Goal: Information Seeking & Learning: Learn about a topic

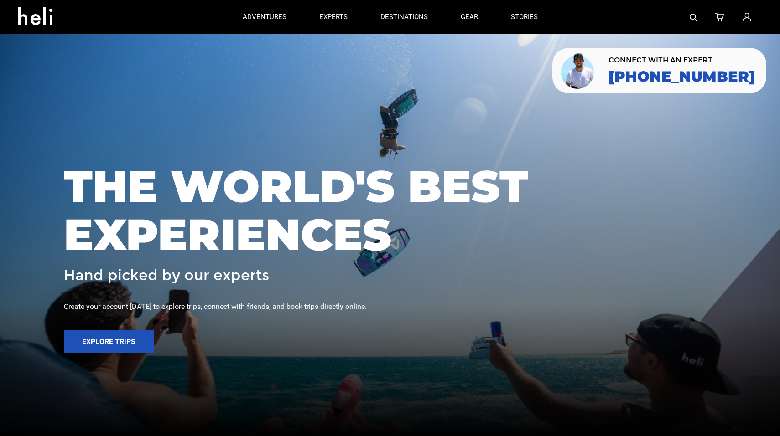
click at [608, 21] on link at bounding box center [692, 17] width 7 height 34
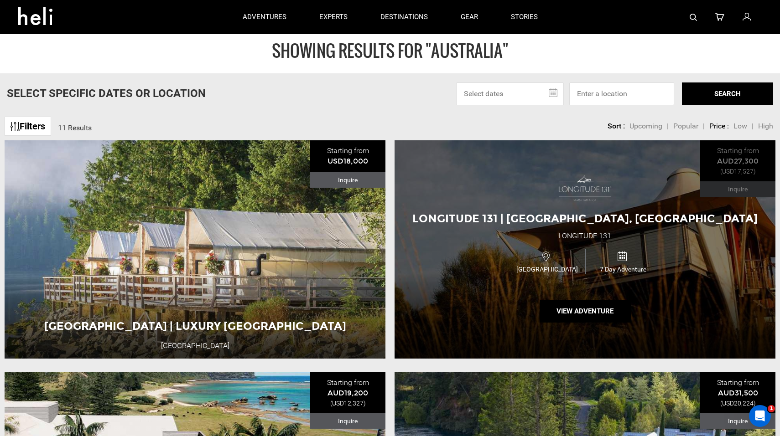
scroll to position [2, 0]
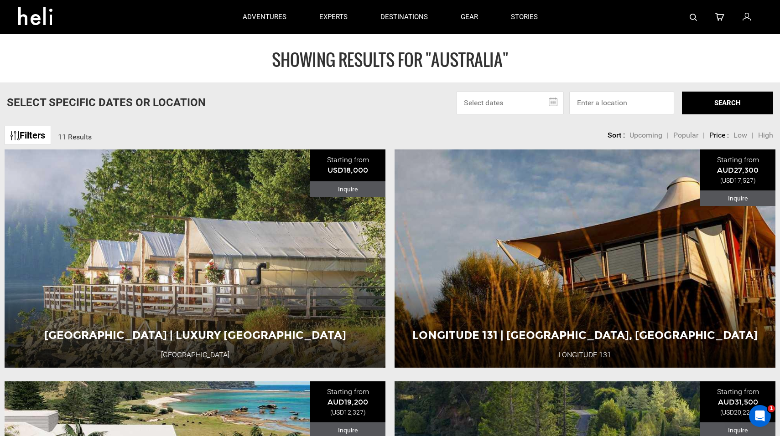
click at [608, 16] on img at bounding box center [692, 17] width 7 height 7
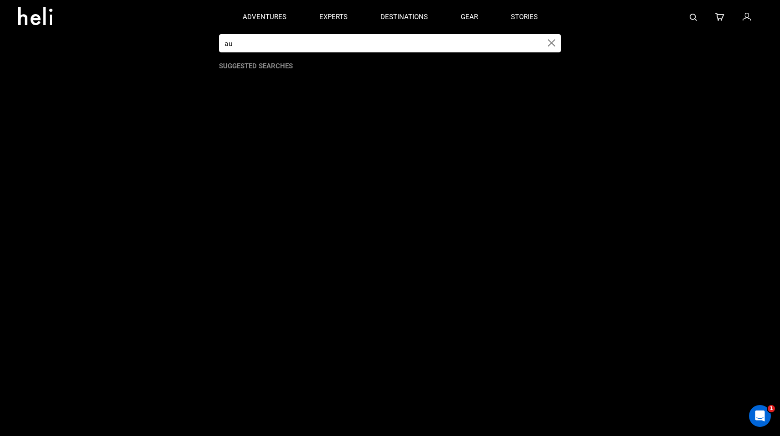
type input "a"
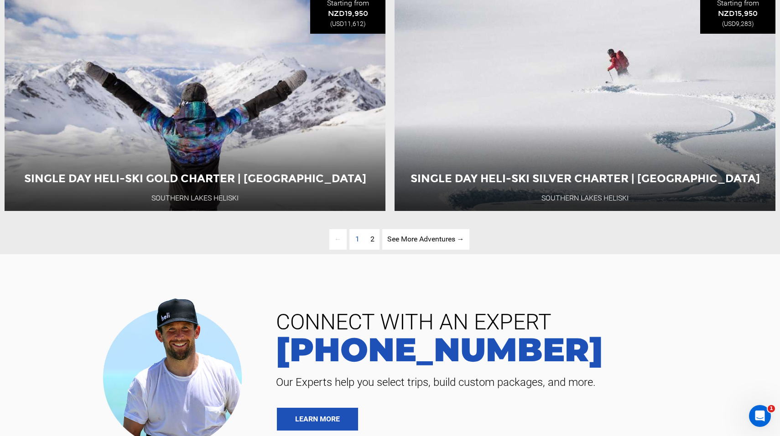
scroll to position [2479, 0]
click at [373, 238] on span "2" at bounding box center [372, 238] width 4 height 9
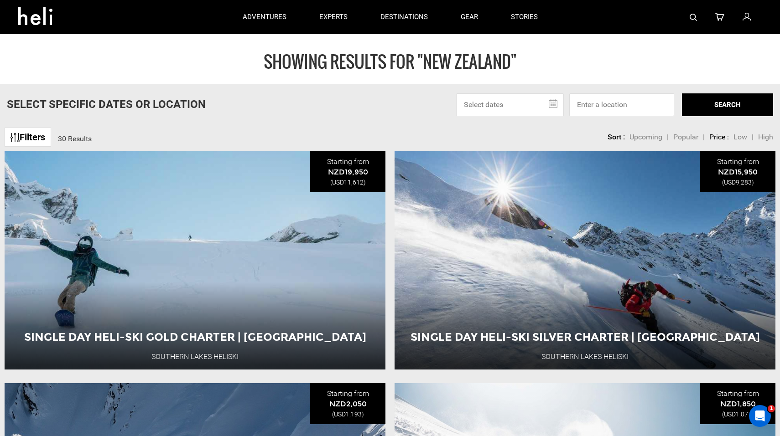
click at [608, 17] on img at bounding box center [692, 17] width 7 height 7
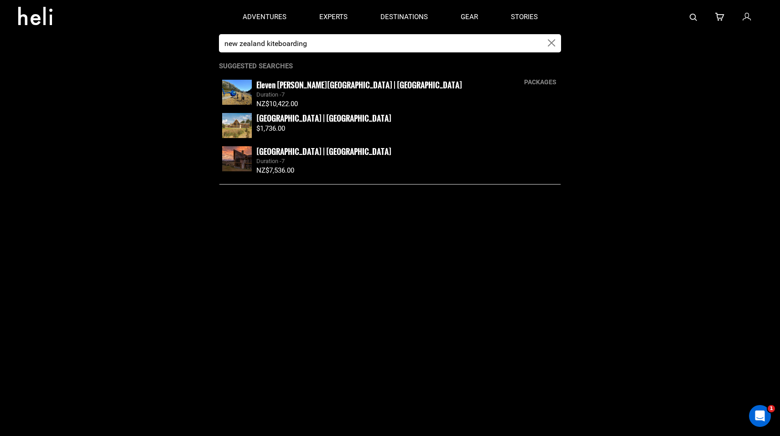
type input "new zealand kiteboarding"
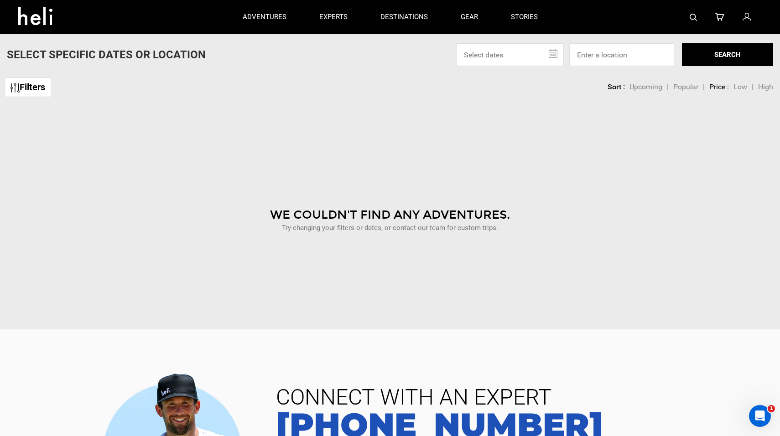
click at [608, 19] on img at bounding box center [692, 17] width 7 height 7
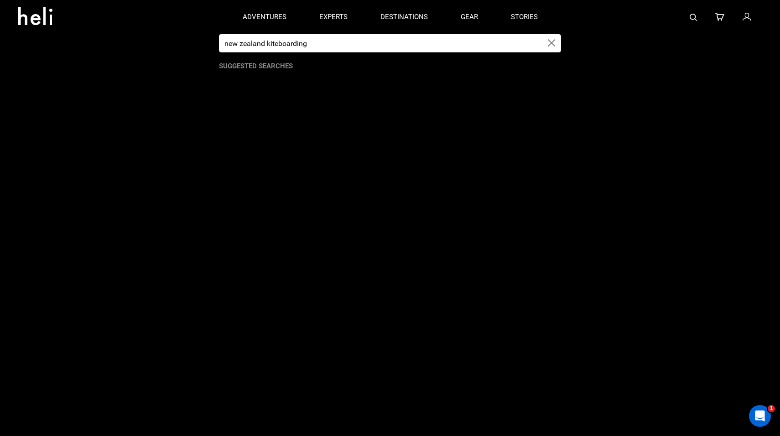
click at [326, 42] on input "new zealand kiteboarding" at bounding box center [380, 43] width 323 height 18
